Goal: Task Accomplishment & Management: Complete application form

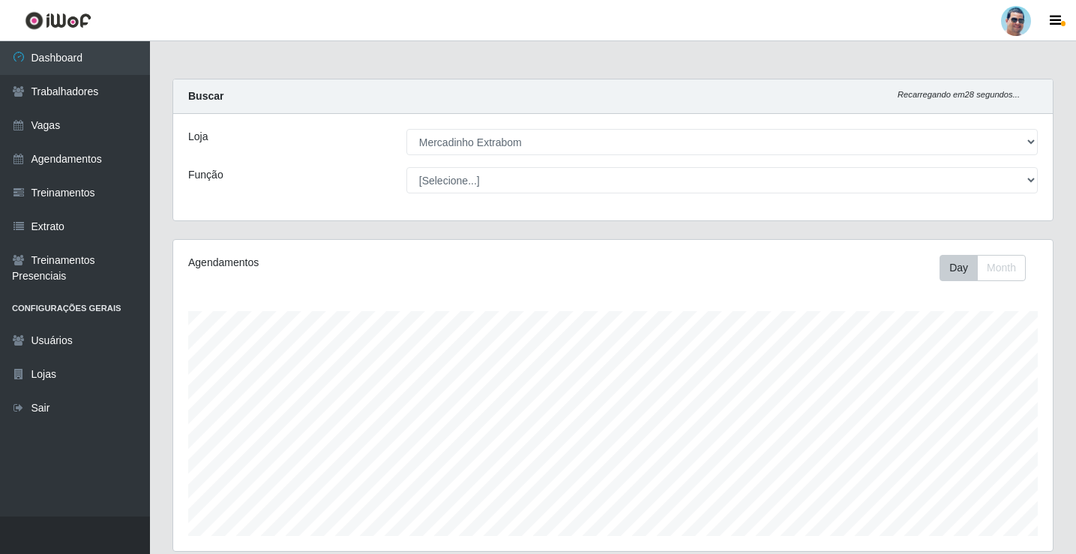
select select "175"
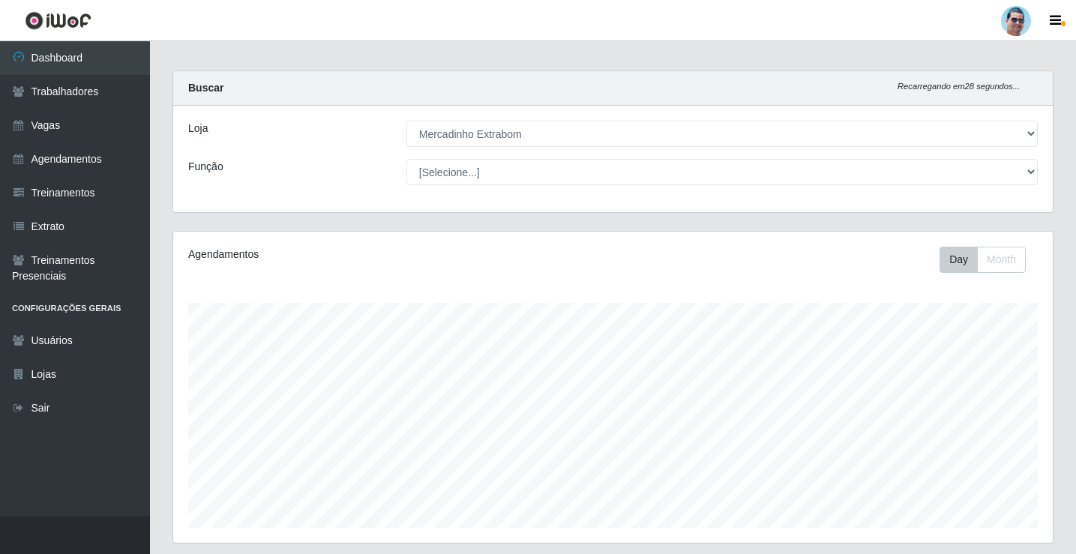
scroll to position [311, 880]
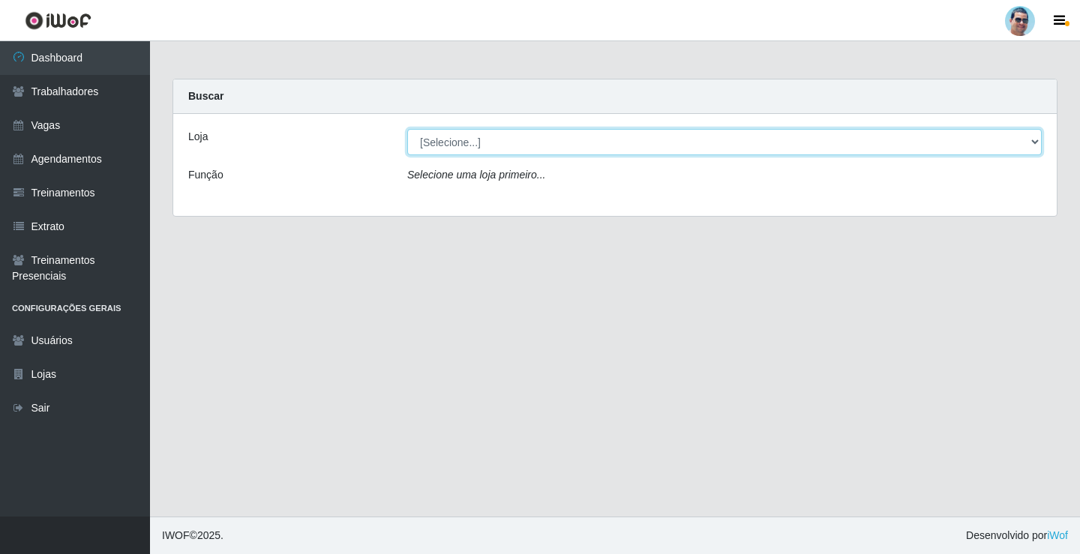
click at [461, 152] on select "[Selecione...] Mercadinho Extrabom" at bounding box center [724, 142] width 635 height 26
select select "175"
click at [407, 129] on select "[Selecione...] Mercadinho Extrabom" at bounding box center [724, 142] width 635 height 26
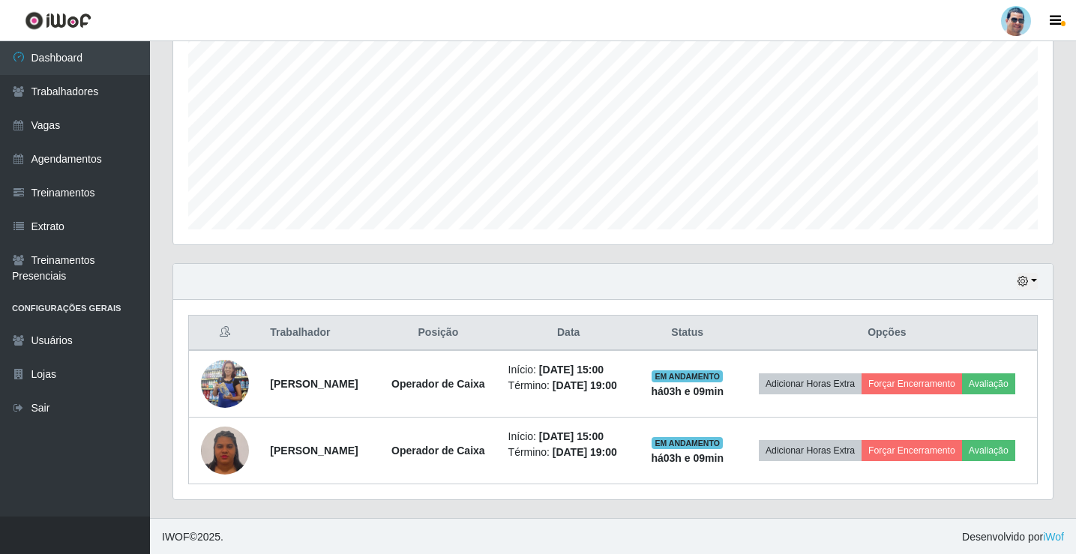
scroll to position [308, 0]
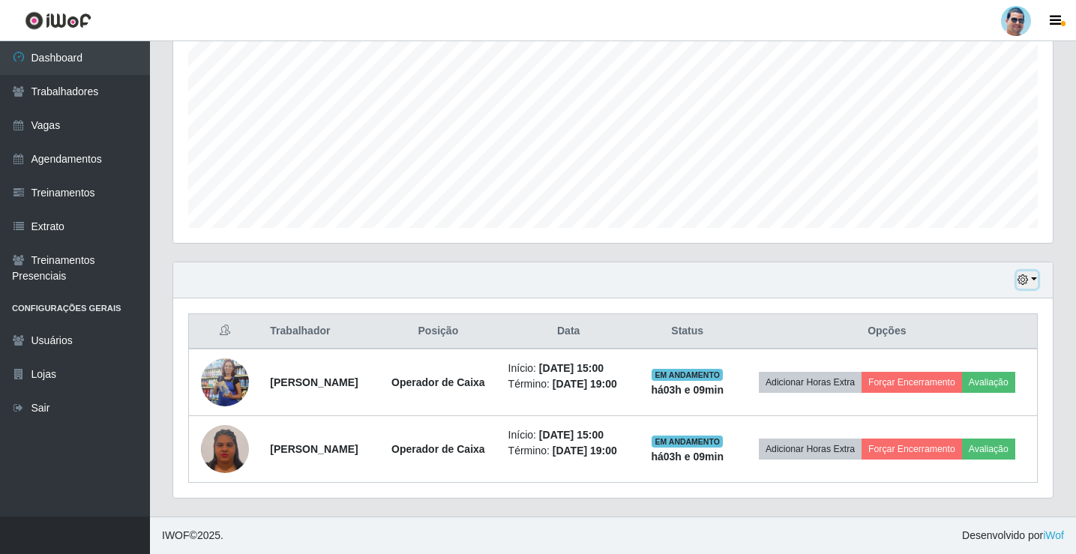
click at [1028, 285] on icon "button" at bounding box center [1023, 280] width 11 height 11
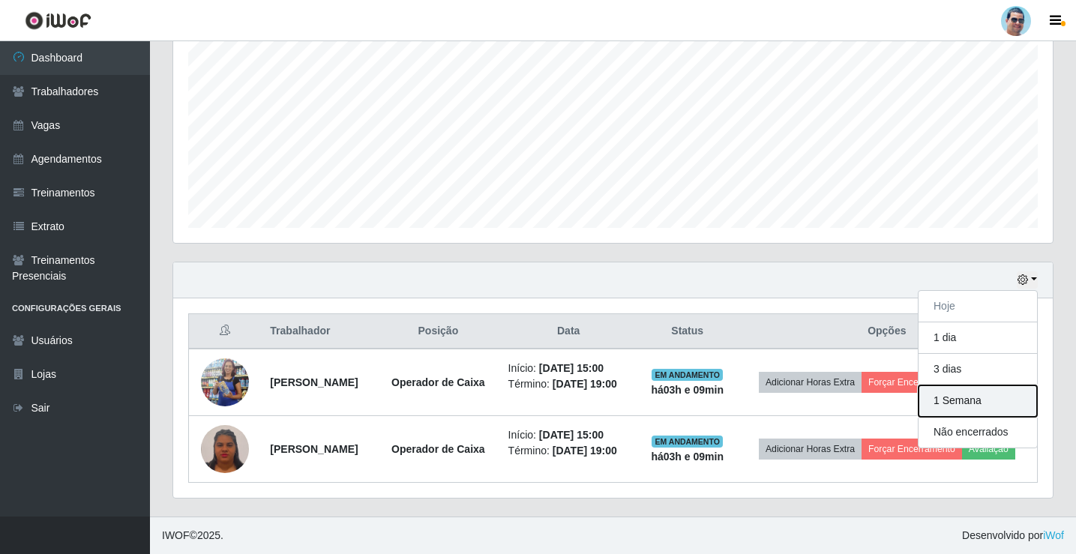
click at [981, 392] on button "1 Semana" at bounding box center [978, 402] width 119 height 32
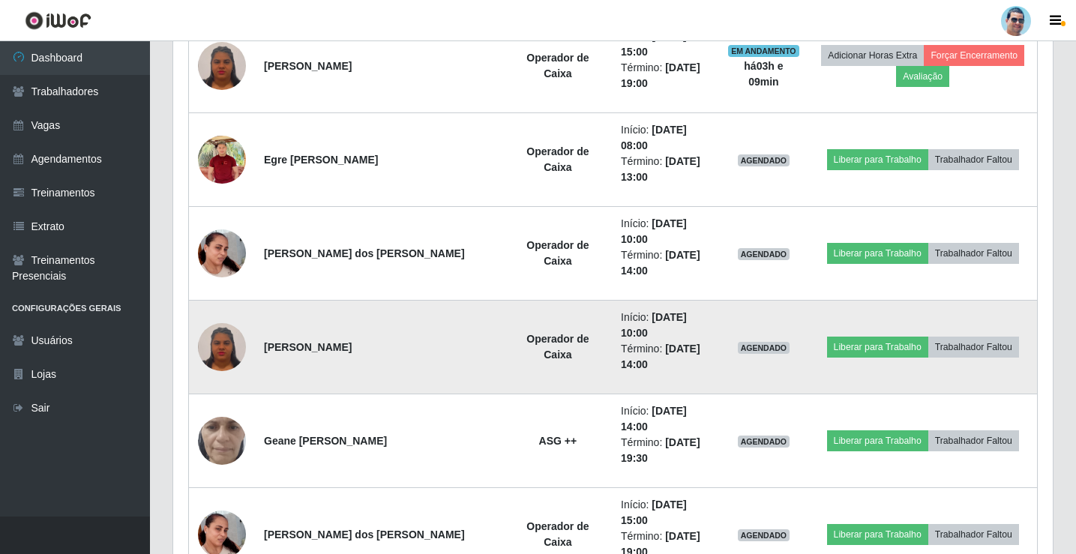
scroll to position [758, 0]
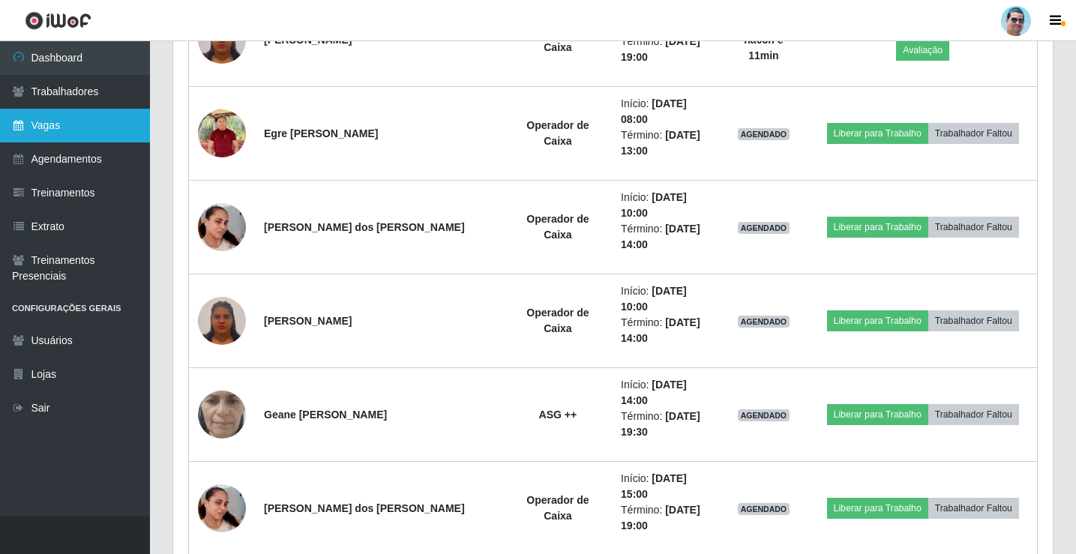
click at [86, 119] on link "Vagas" at bounding box center [75, 126] width 150 height 34
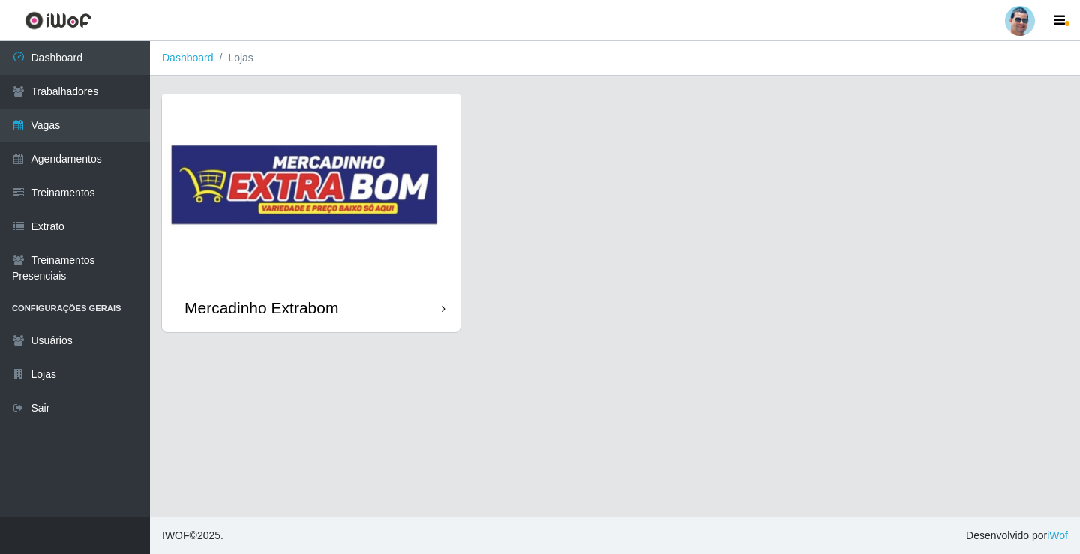
click at [329, 221] on img at bounding box center [311, 189] width 299 height 189
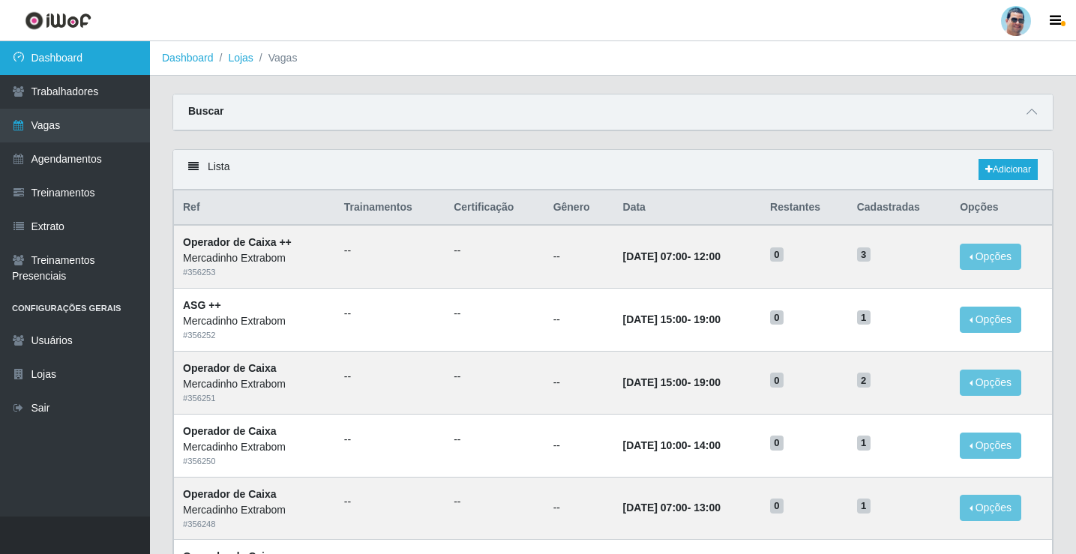
click at [107, 55] on link "Dashboard" at bounding box center [75, 58] width 150 height 34
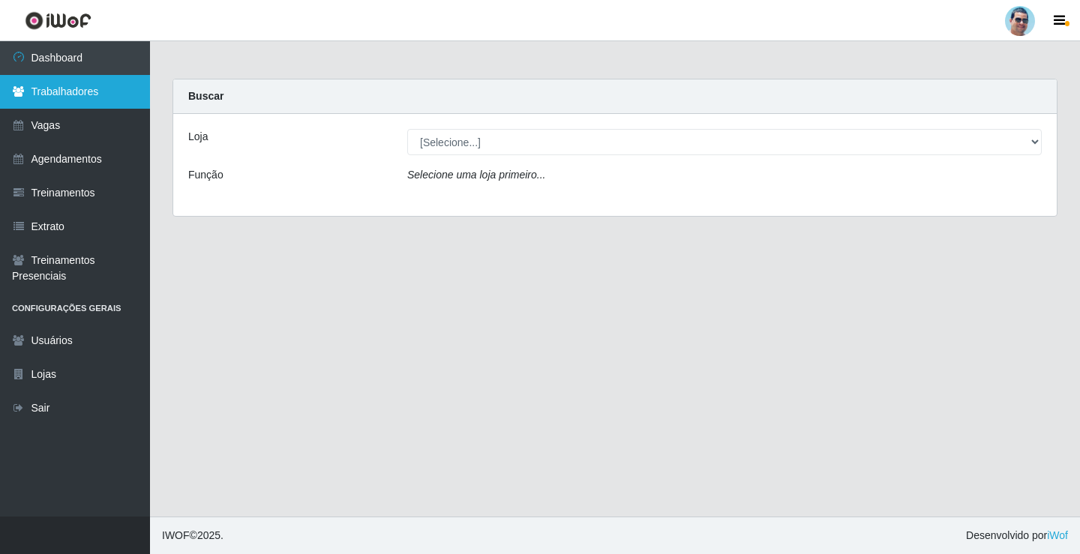
click at [116, 104] on link "Trabalhadores" at bounding box center [75, 92] width 150 height 34
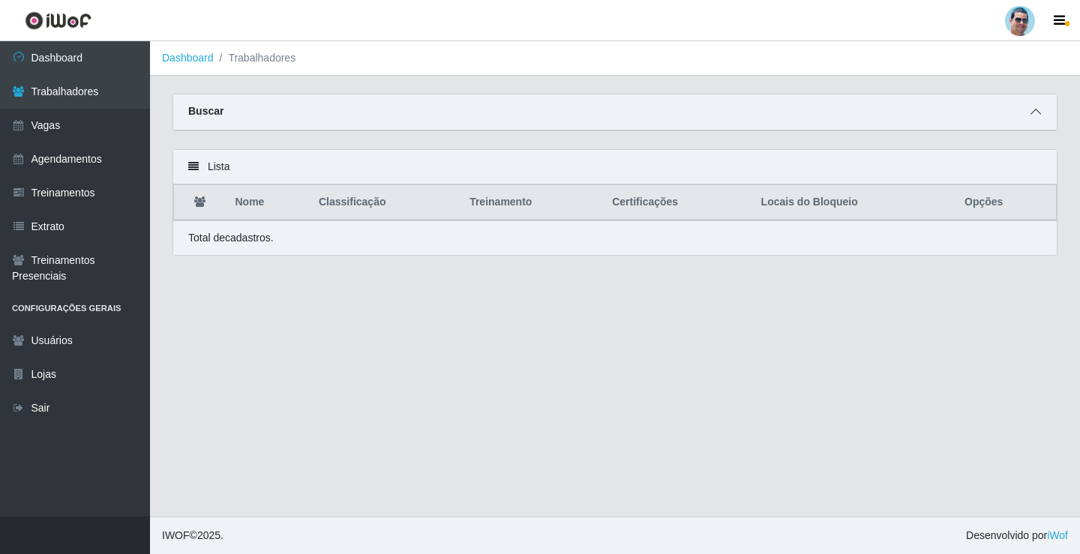
click at [1041, 112] on span at bounding box center [1036, 112] width 18 height 17
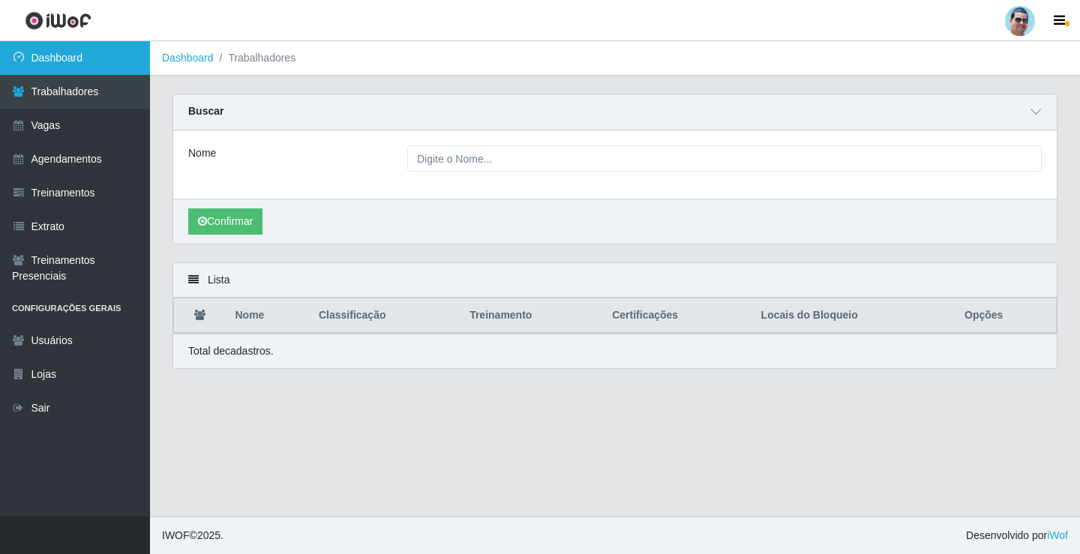
click at [23, 68] on link "Dashboard" at bounding box center [75, 58] width 150 height 34
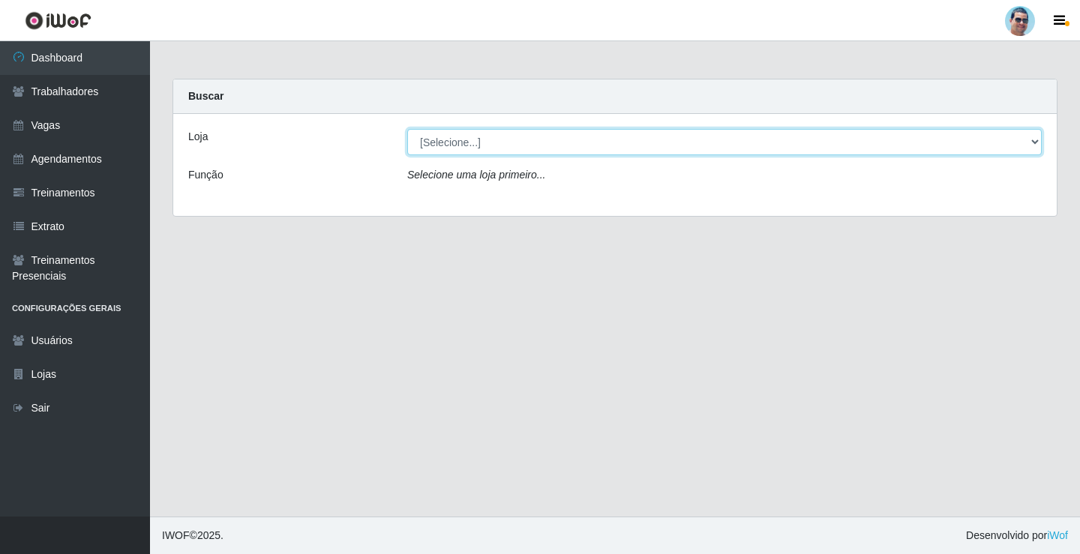
click at [758, 144] on select "[Selecione...] Mercadinho Extrabom" at bounding box center [724, 142] width 635 height 26
select select "175"
click at [407, 129] on select "[Selecione...] Mercadinho Extrabom" at bounding box center [724, 142] width 635 height 26
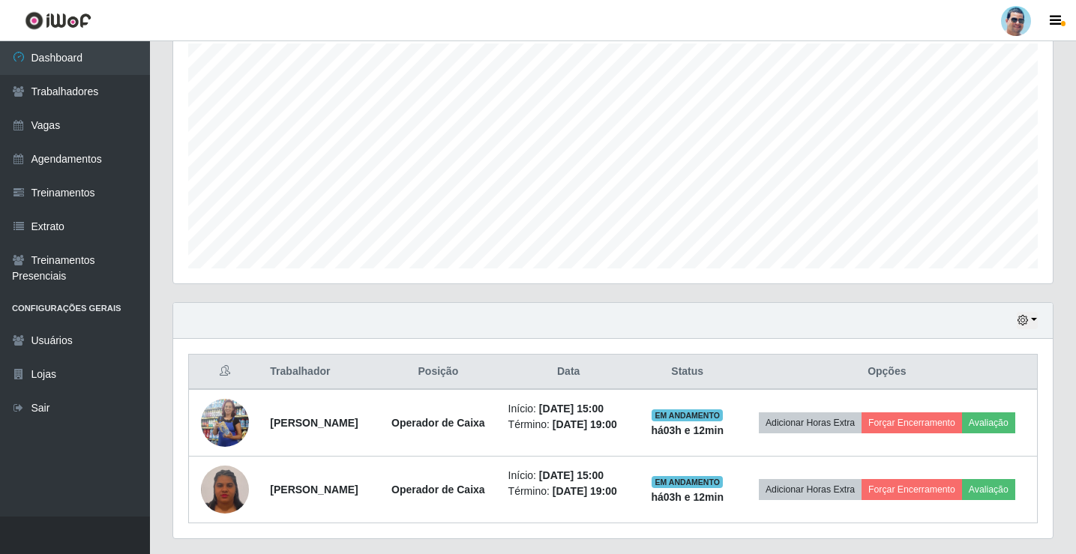
scroll to position [308, 0]
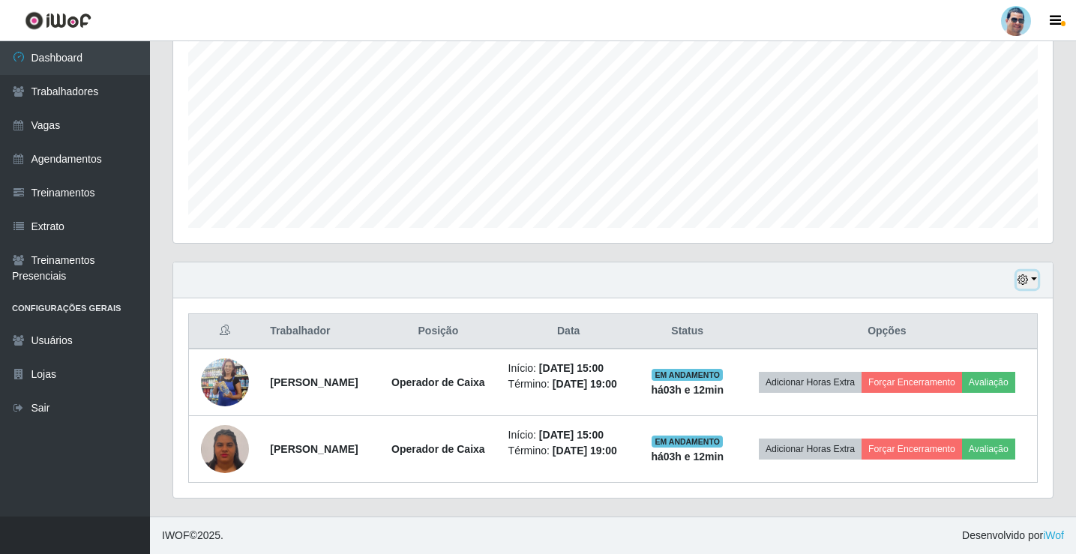
click at [1030, 288] on button "button" at bounding box center [1027, 280] width 21 height 17
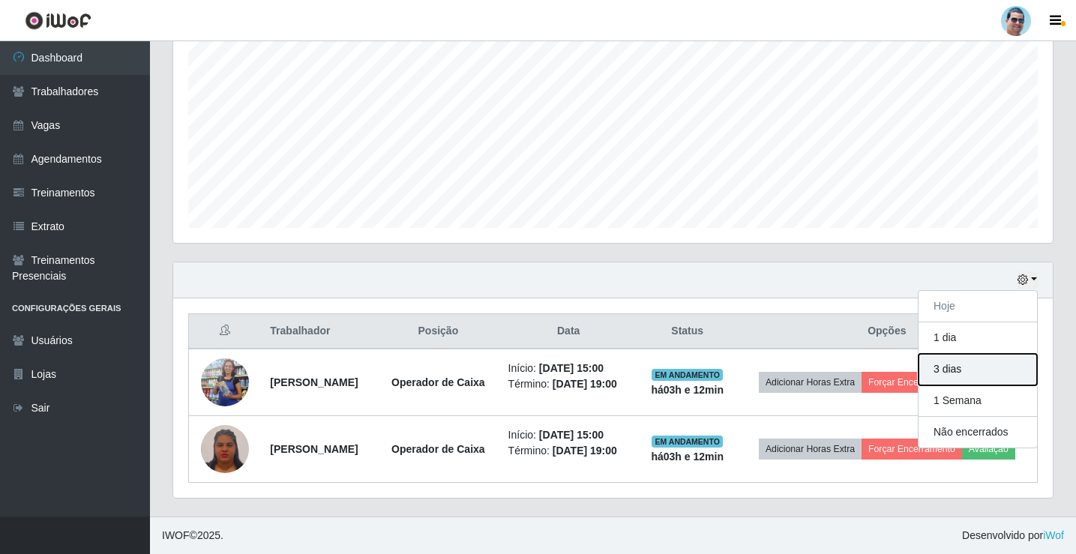
click at [970, 366] on button "3 dias" at bounding box center [978, 370] width 119 height 32
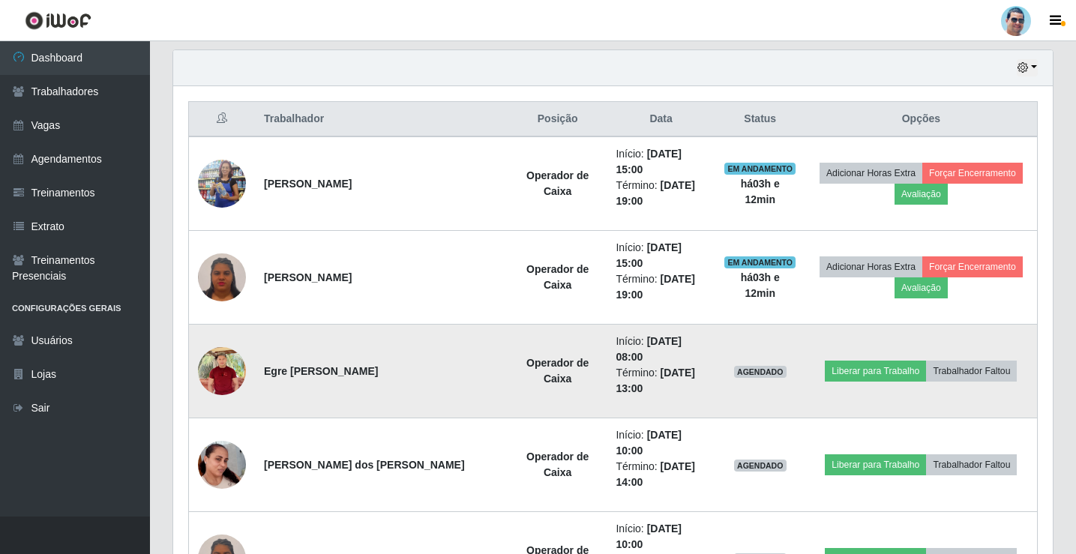
scroll to position [533, 0]
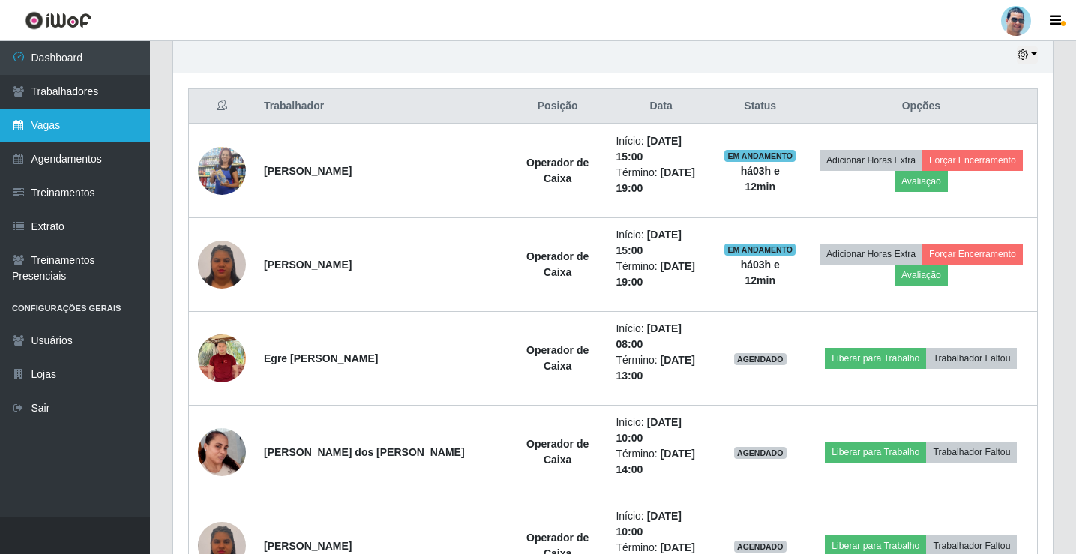
click at [103, 119] on link "Vagas" at bounding box center [75, 126] width 150 height 34
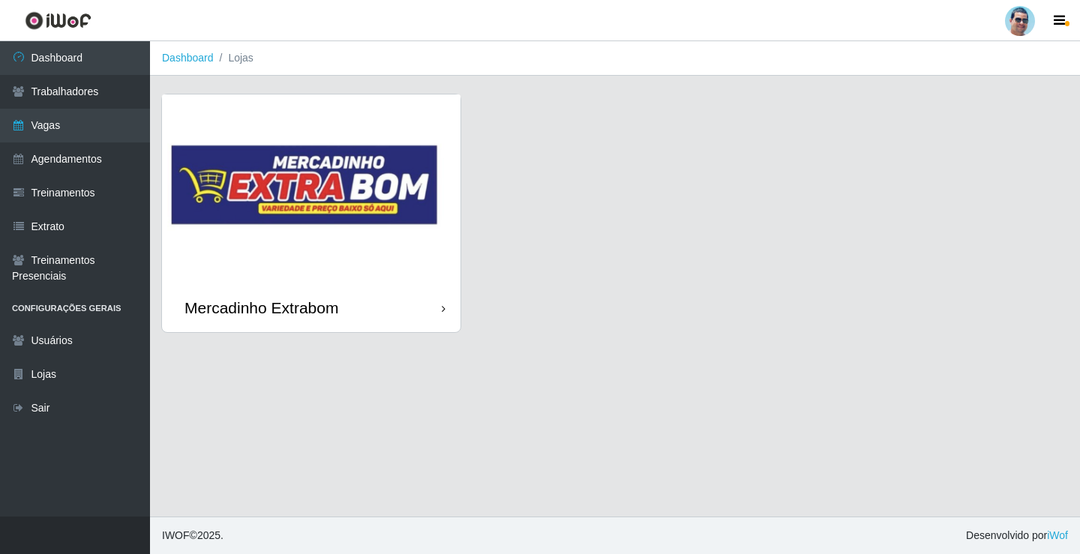
click at [357, 174] on img at bounding box center [311, 189] width 299 height 189
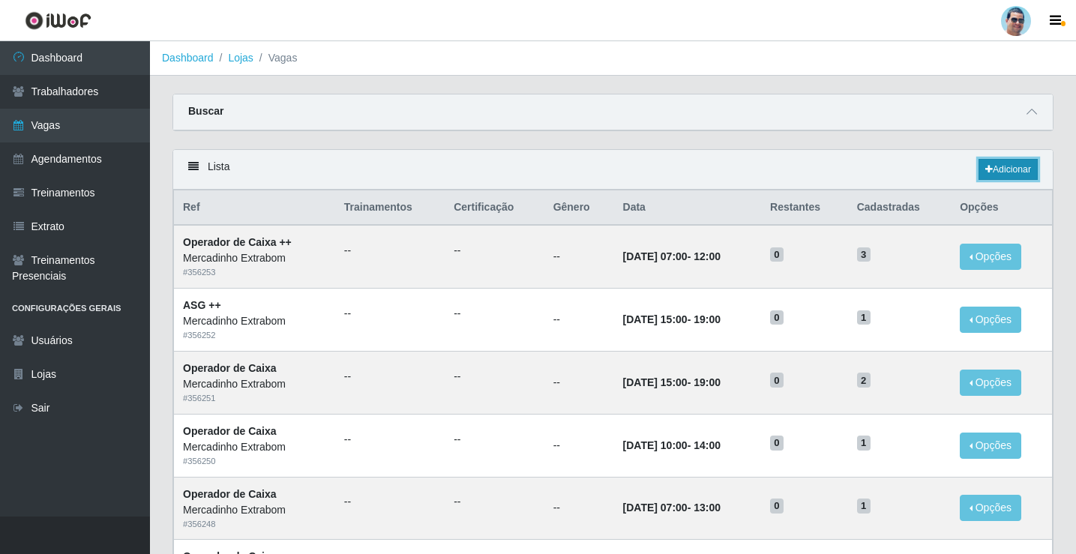
click at [1021, 171] on link "Adicionar" at bounding box center [1008, 169] width 59 height 21
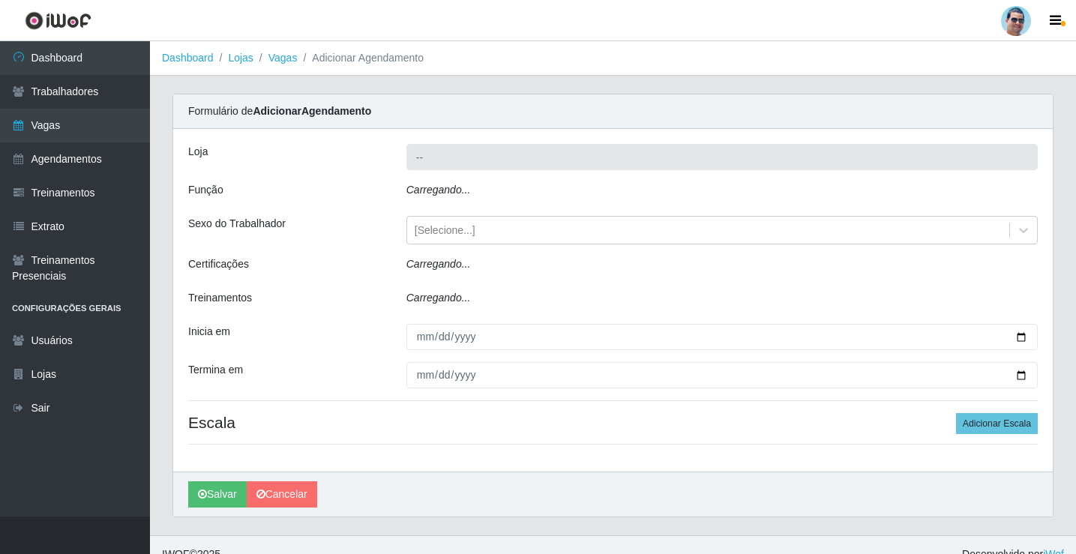
type input "Mercadinho Extrabom"
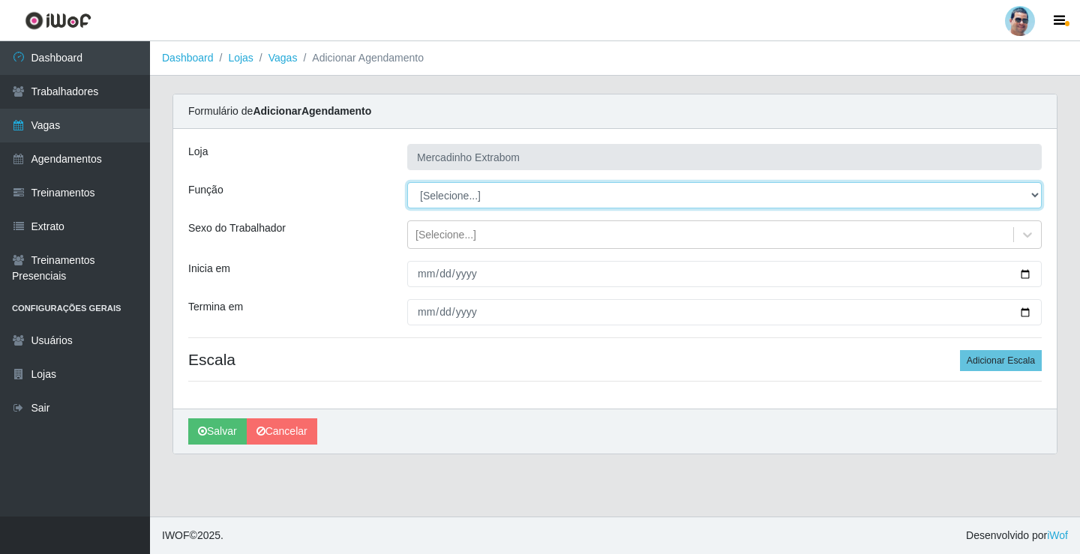
click at [507, 194] on select "[Selecione...] ASG ASG + ASG ++ Balconista Balconista + Balconista ++ Carregado…" at bounding box center [724, 195] width 635 height 26
select select "22"
click at [407, 182] on select "[Selecione...] ASG ASG + ASG ++ Balconista Balconista + Balconista ++ Carregado…" at bounding box center [724, 195] width 635 height 26
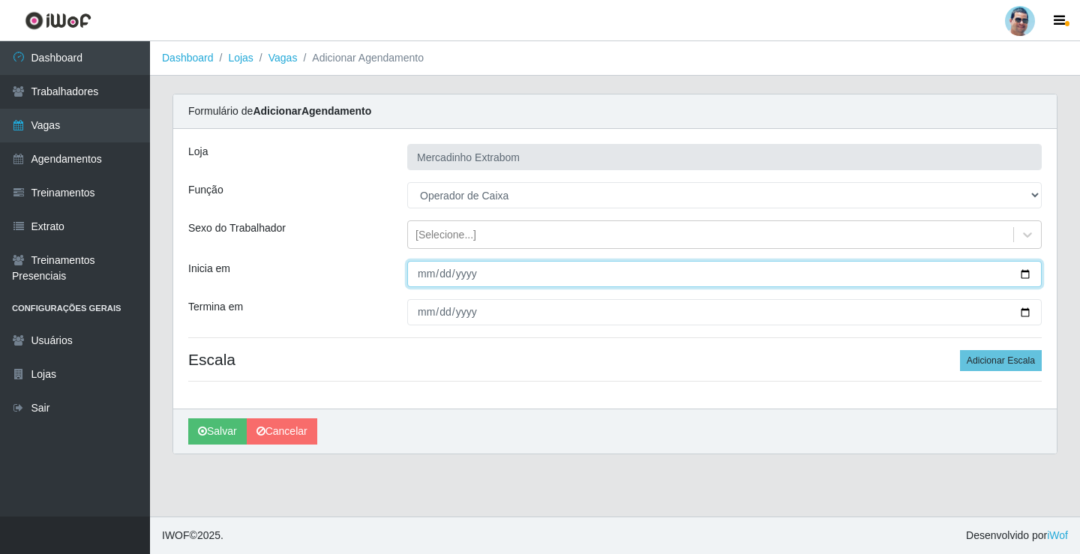
click at [425, 282] on input "Inicia em" at bounding box center [724, 274] width 635 height 26
type input "[DATE]"
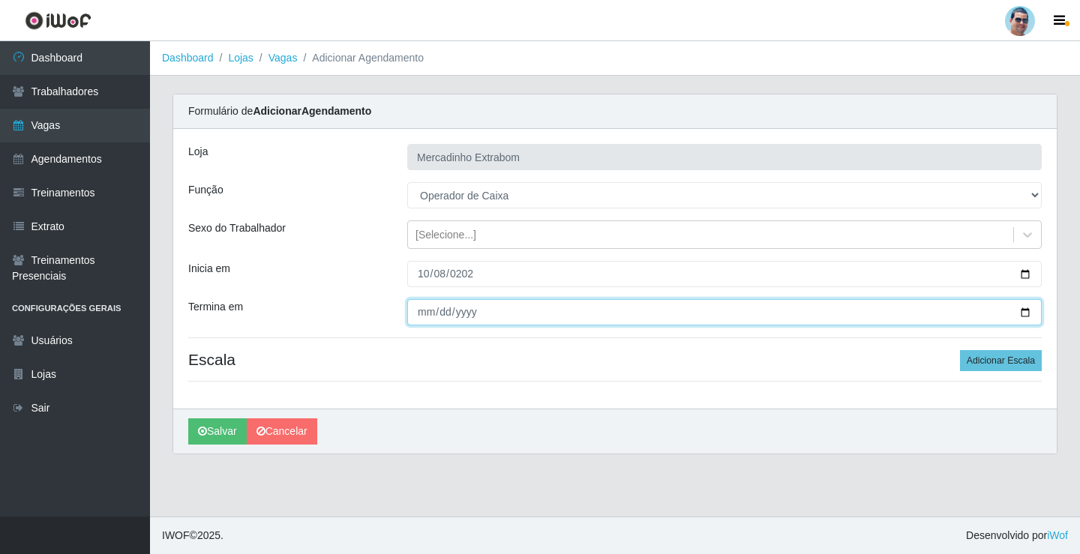
click at [419, 311] on input "Termina em" at bounding box center [724, 312] width 635 height 26
type input "[DATE]"
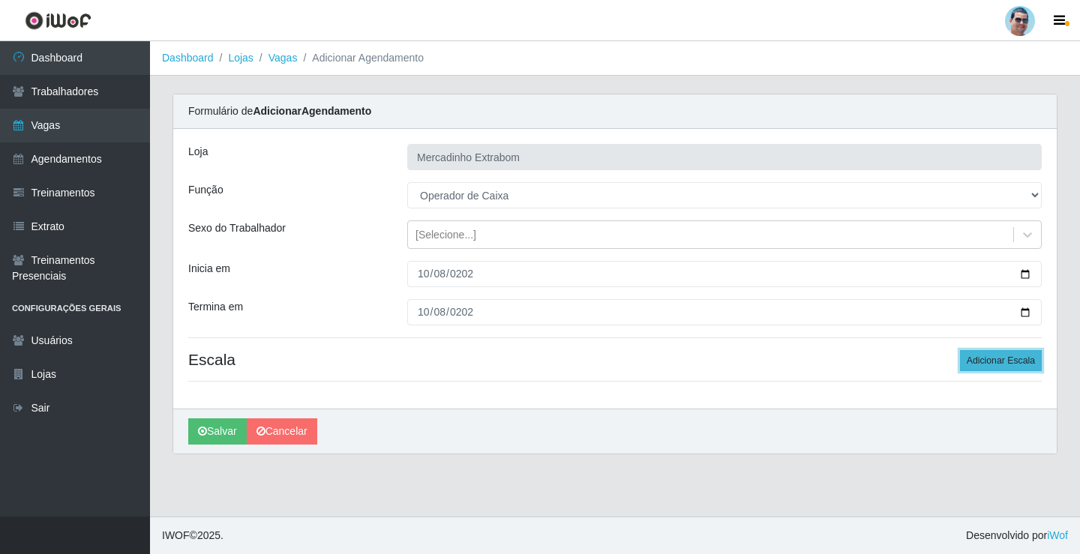
click at [971, 367] on button "Adicionar Escala" at bounding box center [1001, 360] width 82 height 21
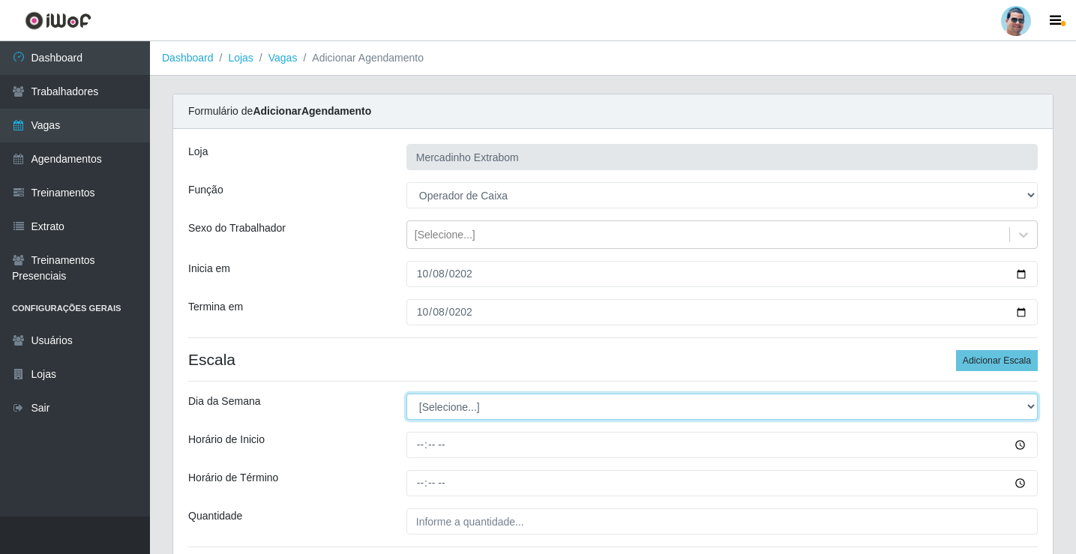
click at [542, 407] on select "[Selecione...] Segunda Terça Quarta Quinta Sexta Sábado Domingo" at bounding box center [723, 407] width 632 height 26
select select "3"
click at [407, 394] on select "[Selecione...] Segunda Terça Quarta Quinta Sexta Sábado Domingo" at bounding box center [723, 407] width 632 height 26
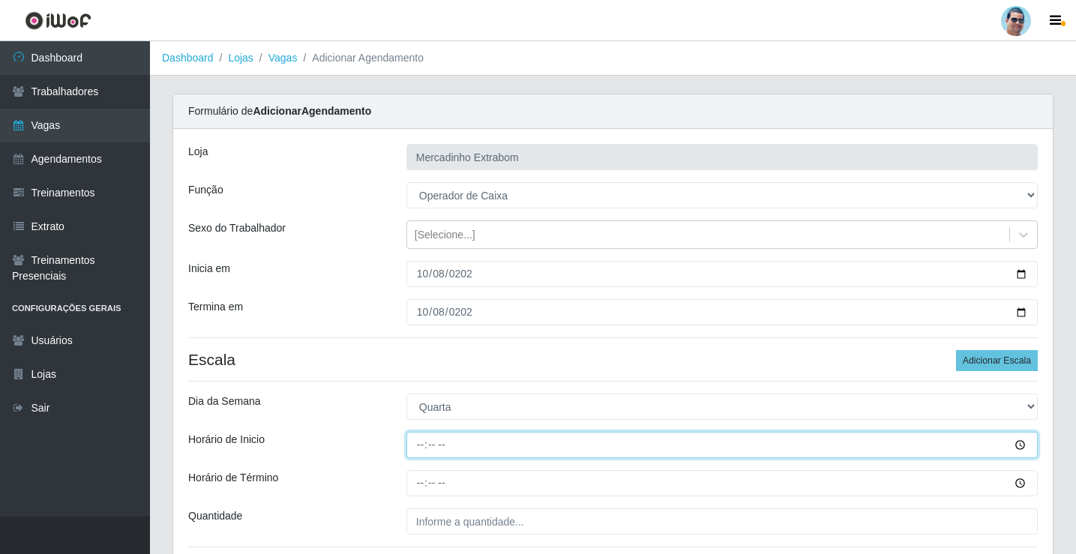
click at [419, 452] on input "Horário de Inicio" at bounding box center [723, 445] width 632 height 26
type input "07:00"
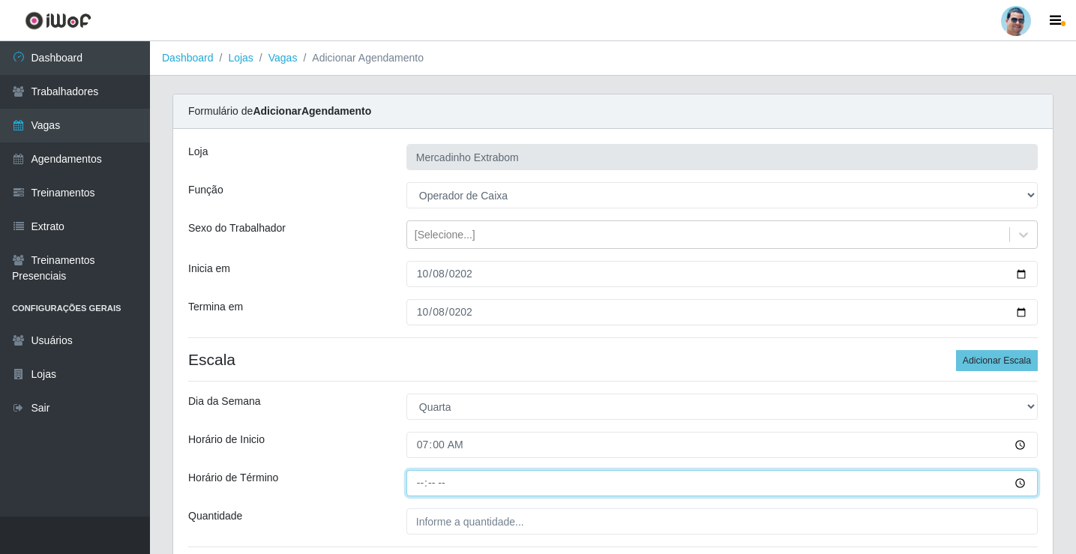
click at [419, 481] on input "Horário de Término" at bounding box center [723, 483] width 632 height 26
type input "13:00"
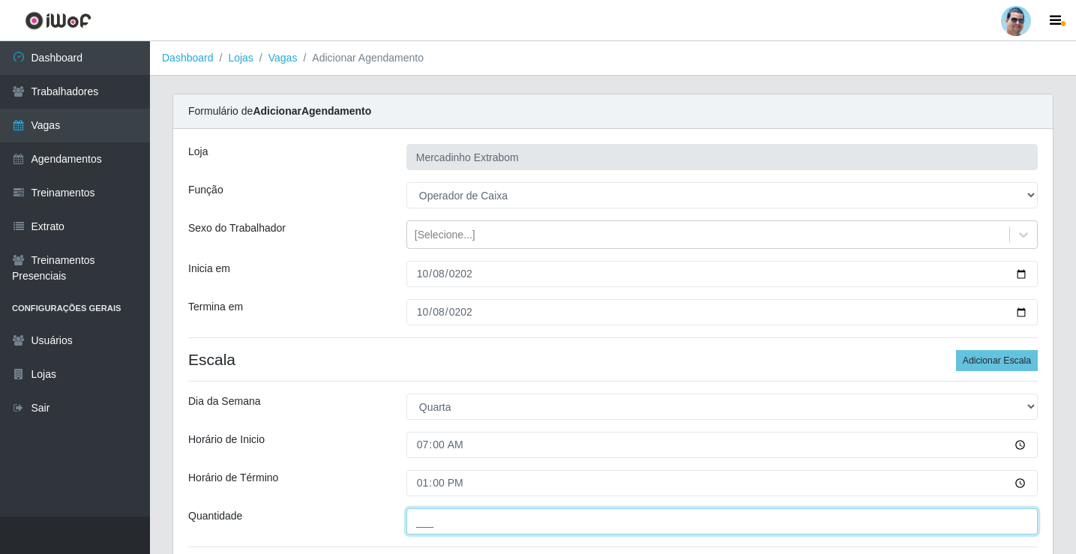
click at [445, 515] on input "___" at bounding box center [723, 522] width 632 height 26
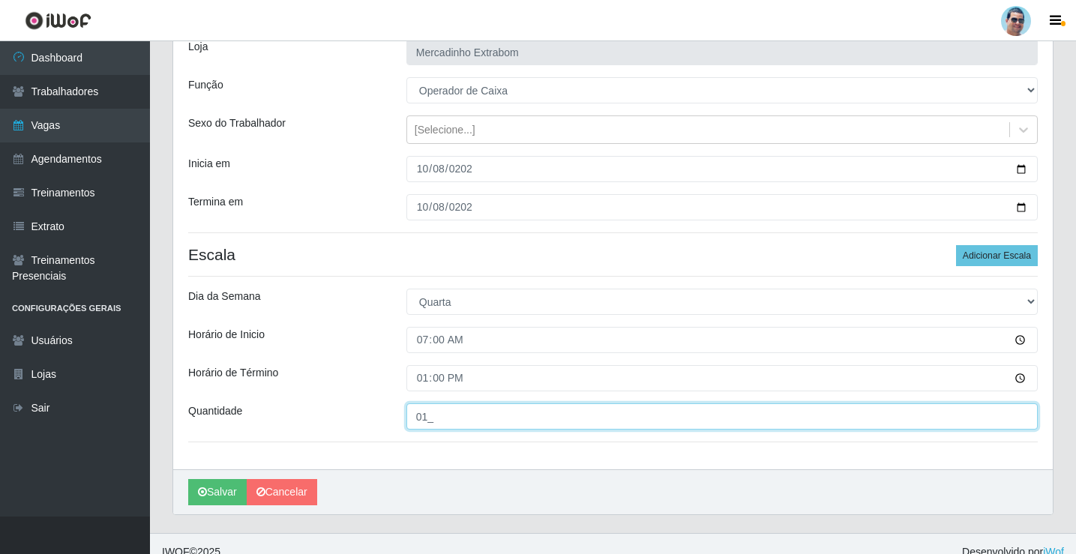
scroll to position [122, 0]
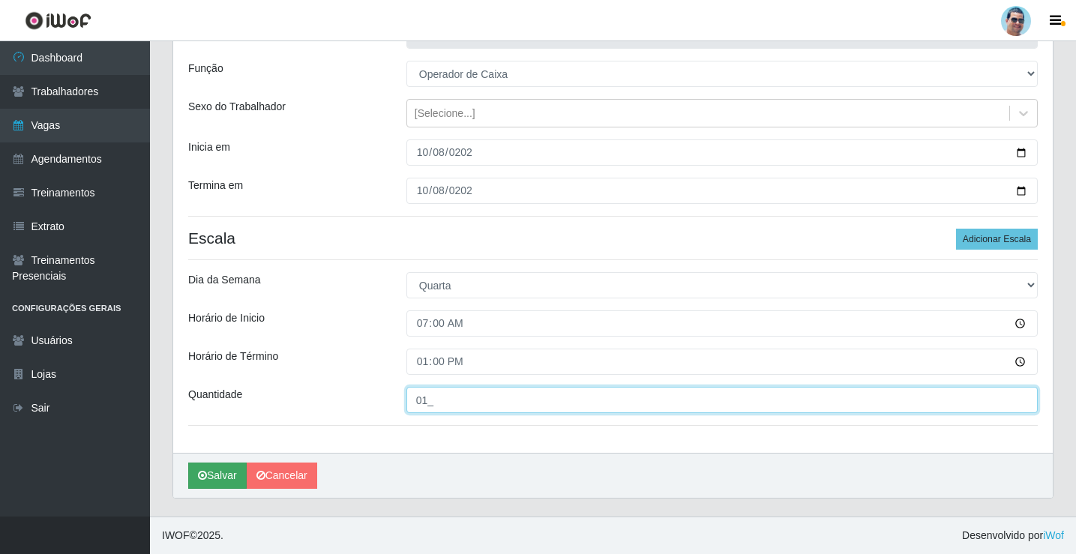
type input "01_"
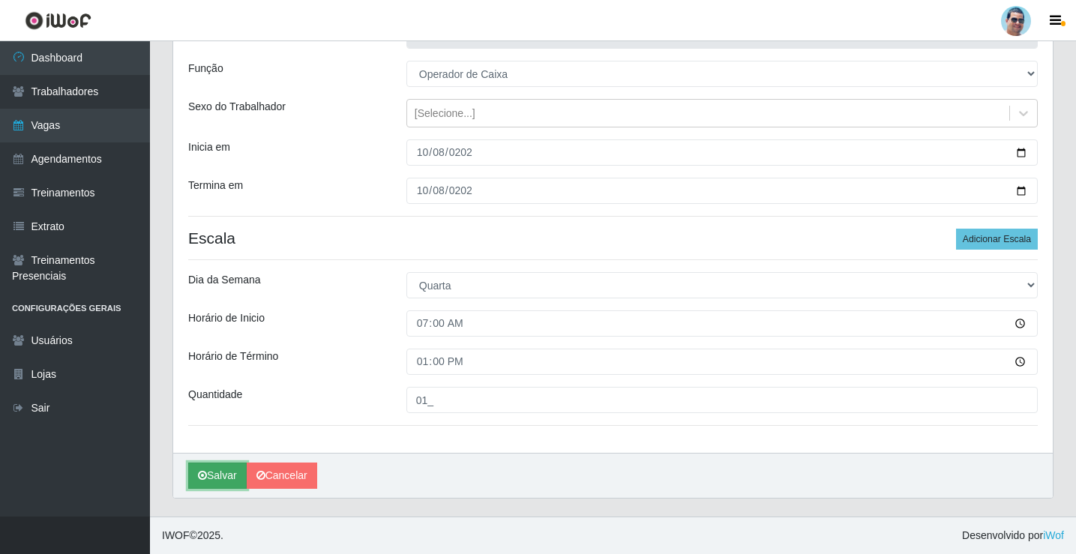
click at [198, 485] on button "Salvar" at bounding box center [217, 476] width 59 height 26
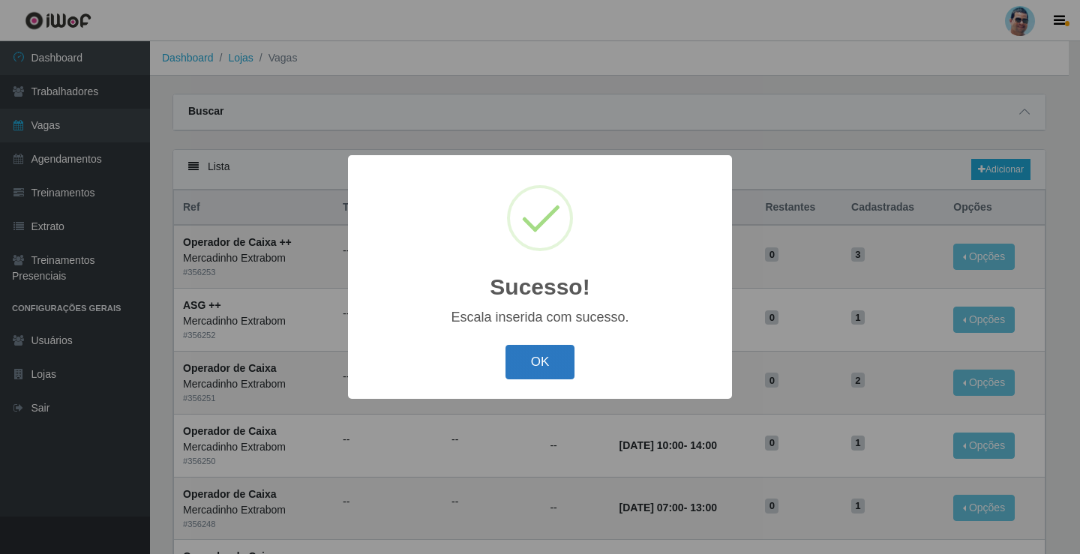
click at [569, 359] on button "OK" at bounding box center [541, 362] width 70 height 35
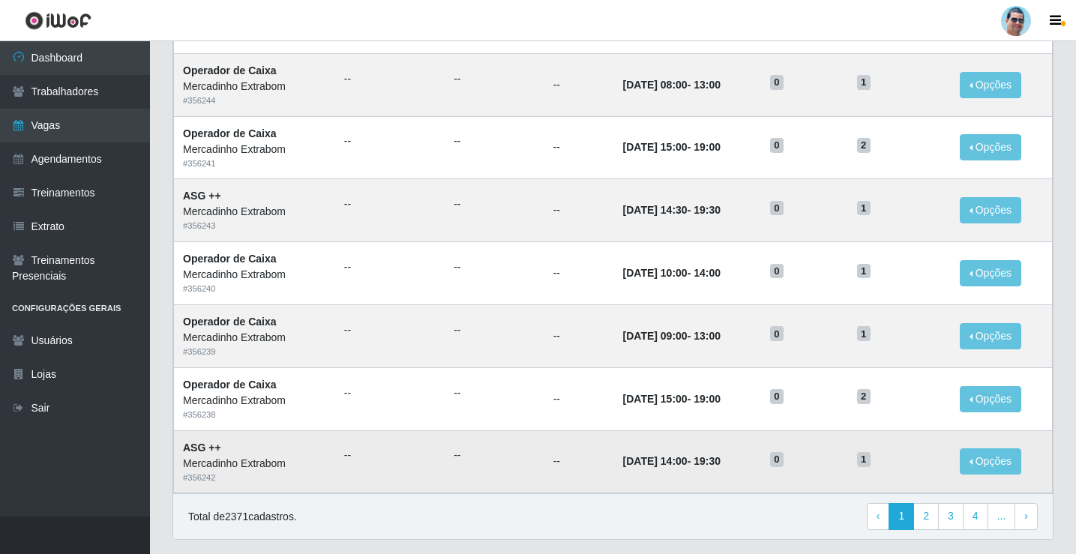
scroll to position [642, 0]
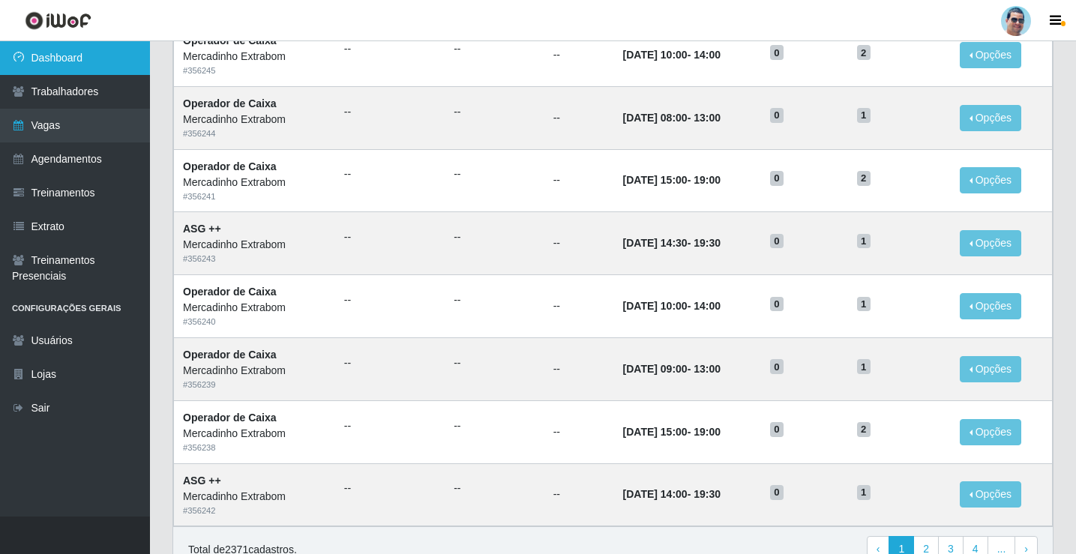
click at [113, 63] on link "Dashboard" at bounding box center [75, 58] width 150 height 34
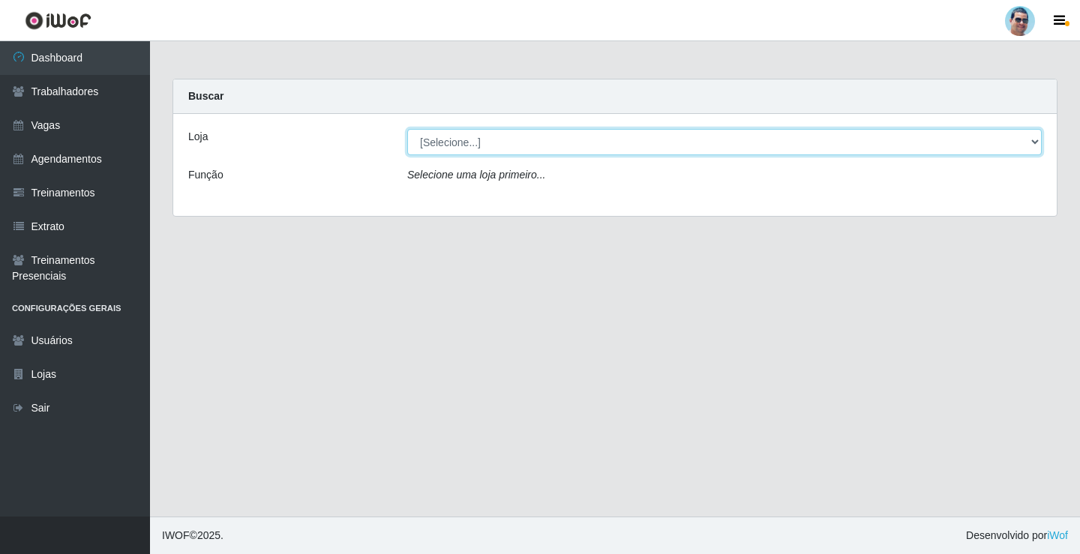
click at [530, 146] on select "[Selecione...] Mercadinho Extrabom" at bounding box center [724, 142] width 635 height 26
select select "175"
click at [407, 129] on select "[Selecione...] Mercadinho Extrabom" at bounding box center [724, 142] width 635 height 26
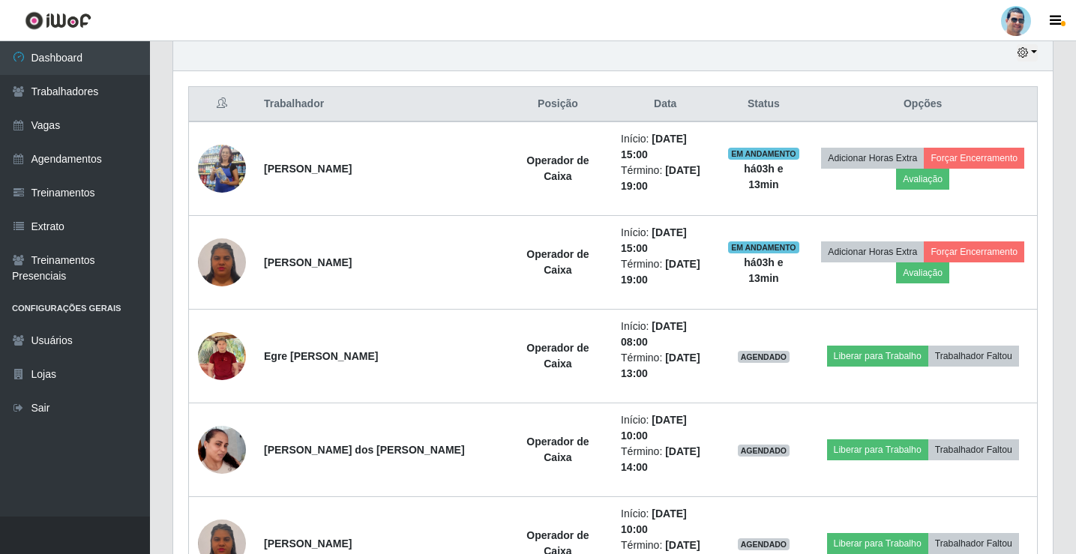
scroll to position [535, 0]
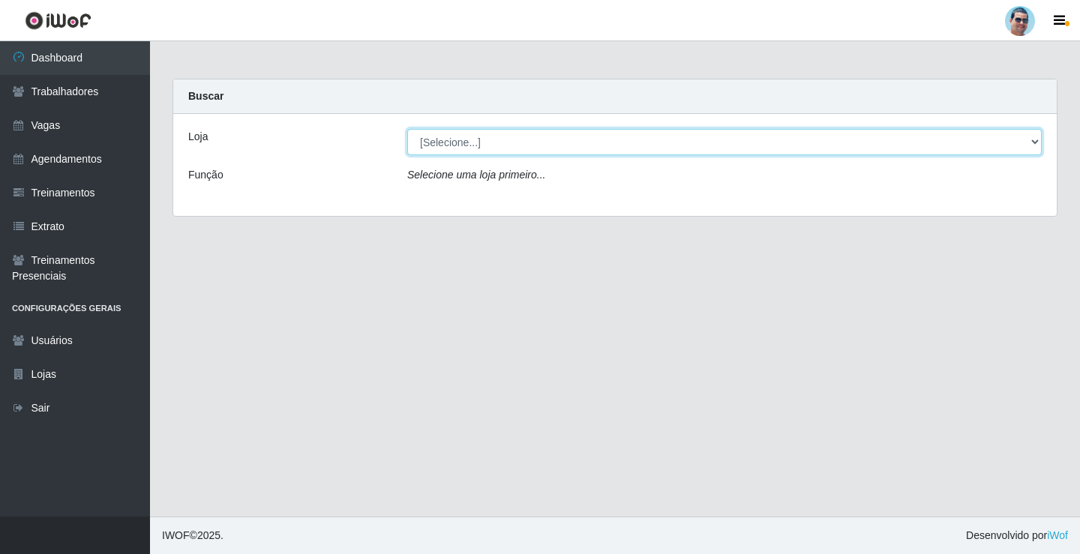
drag, startPoint x: 0, startPoint y: 0, endPoint x: 682, endPoint y: 148, distance: 697.6
click at [682, 148] on select "[Selecione...] Mercadinho Extrabom" at bounding box center [724, 142] width 635 height 26
select select "175"
click at [407, 129] on select "[Selecione...] Mercadinho Extrabom" at bounding box center [724, 142] width 635 height 26
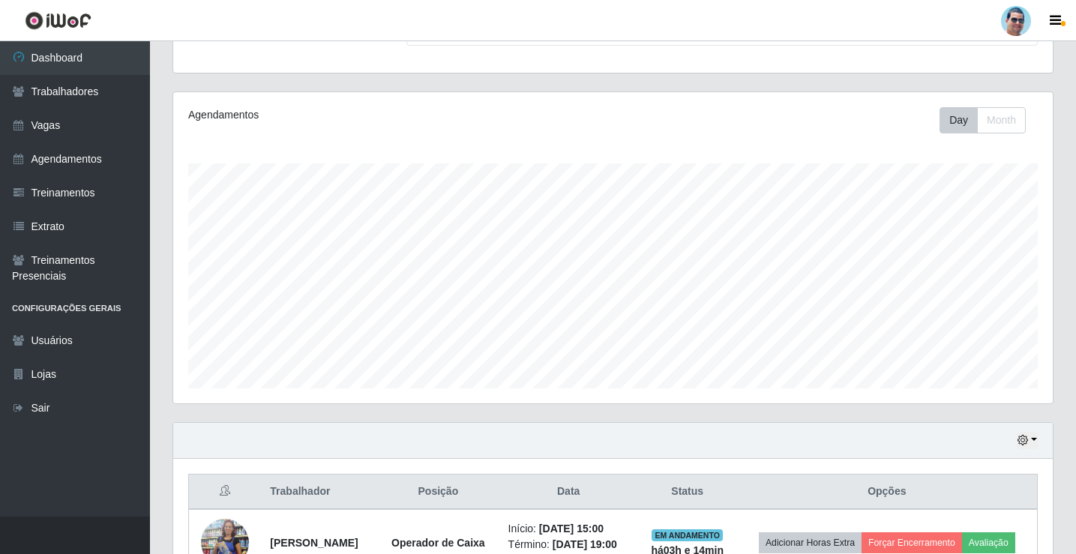
scroll to position [300, 0]
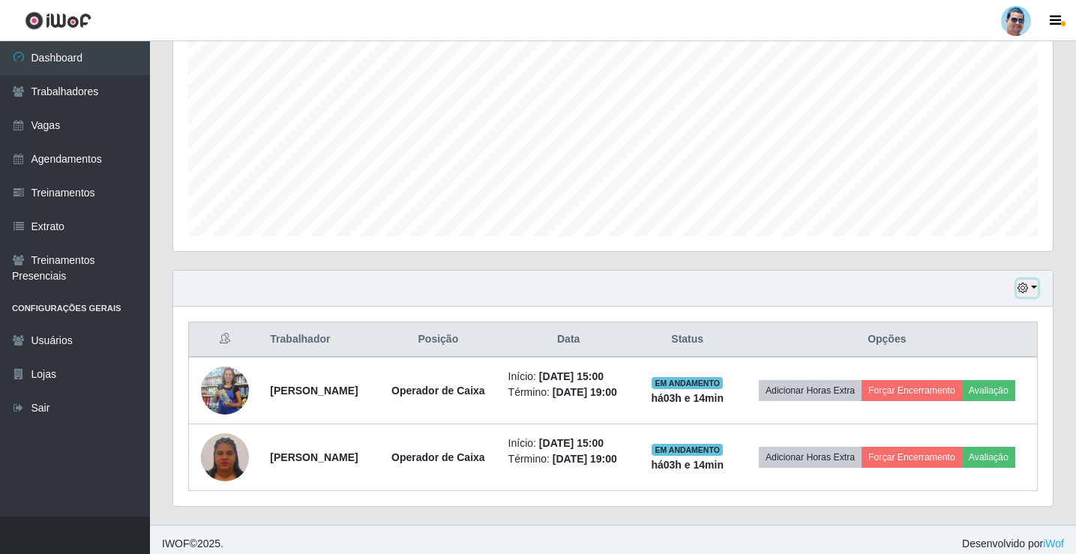
click at [1034, 293] on button "button" at bounding box center [1027, 288] width 21 height 17
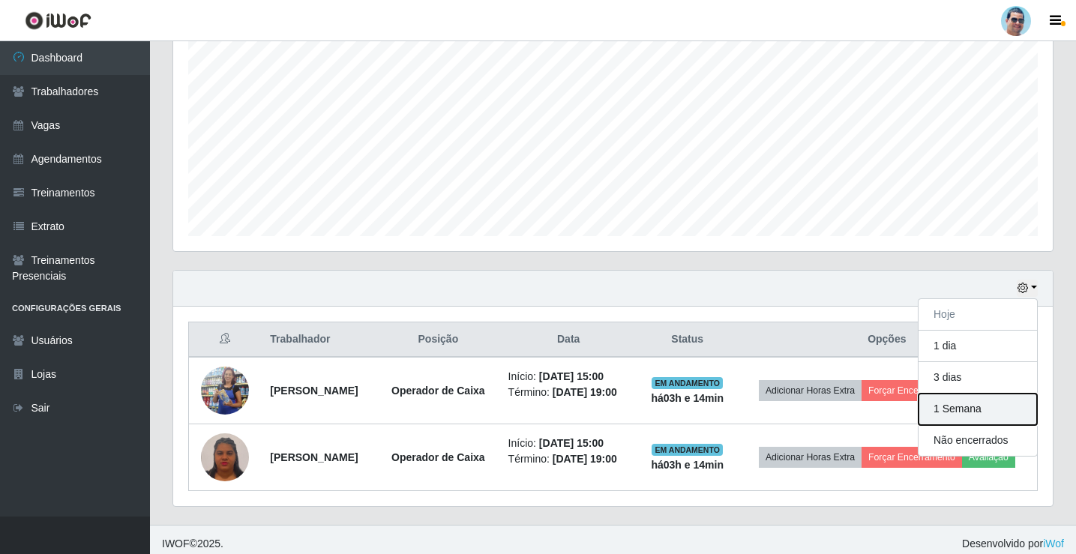
click at [977, 413] on button "1 Semana" at bounding box center [978, 410] width 119 height 32
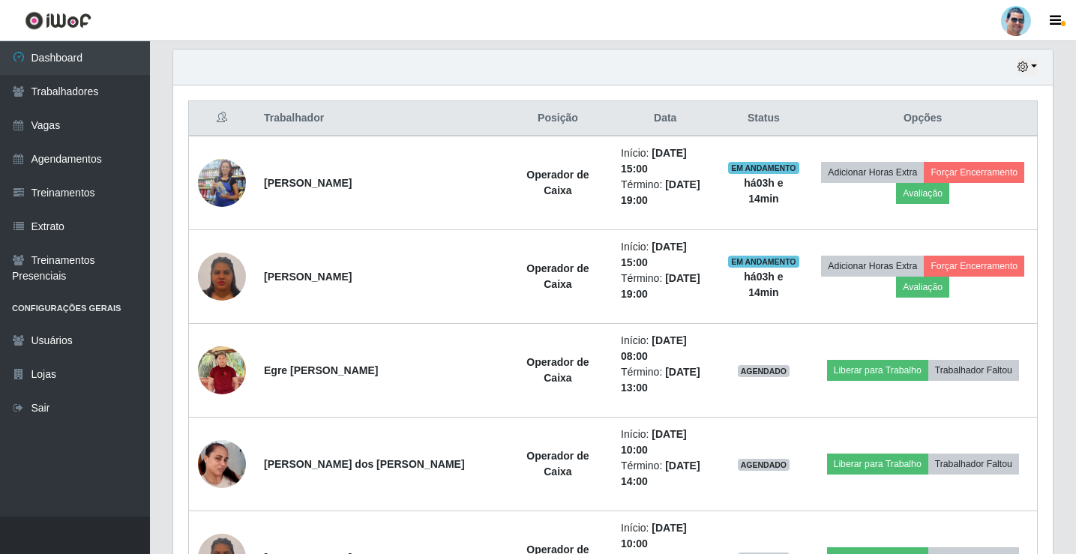
scroll to position [525, 0]
